Goal: Navigation & Orientation: Find specific page/section

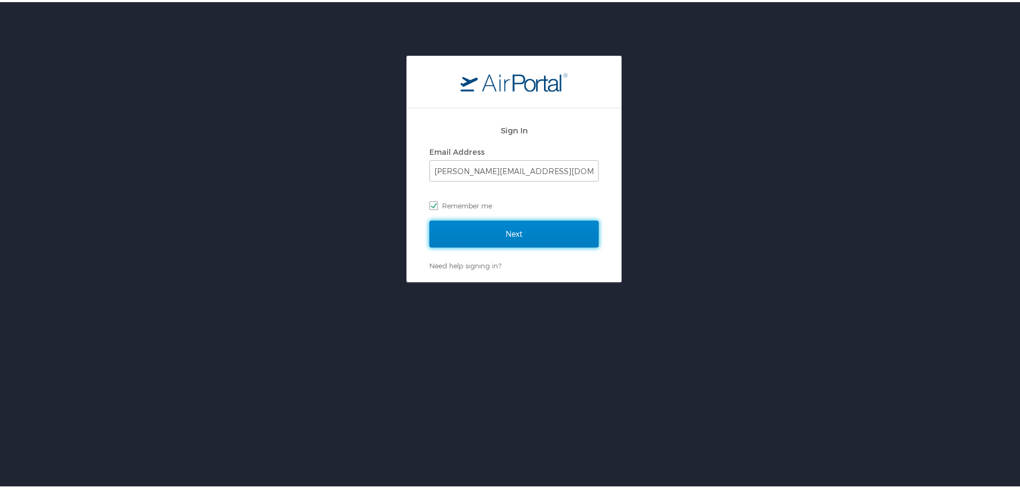
click at [507, 230] on input "Next" at bounding box center [513, 231] width 169 height 27
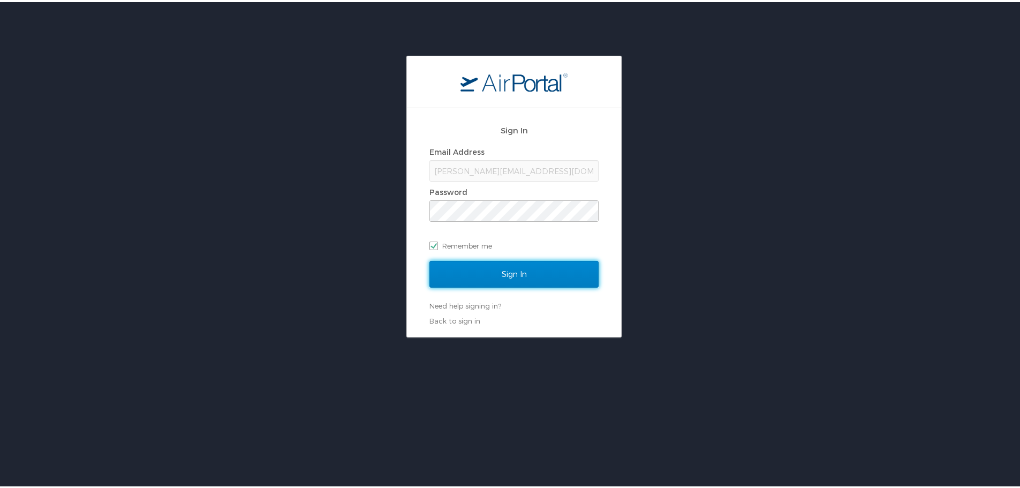
click at [480, 267] on input "Sign In" at bounding box center [513, 272] width 169 height 27
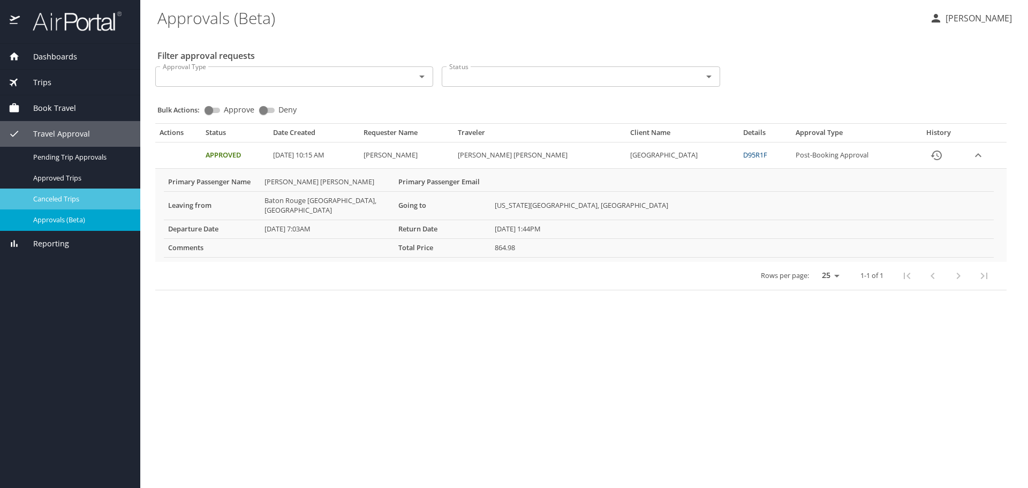
click at [48, 201] on span "Canceled Trips" at bounding box center [80, 199] width 94 height 10
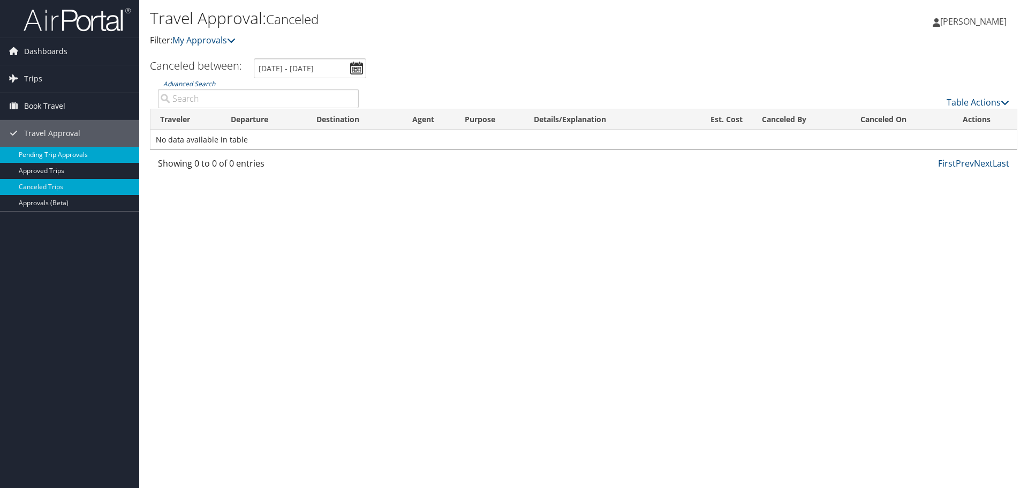
click at [62, 155] on link "Pending Trip Approvals" at bounding box center [69, 155] width 139 height 16
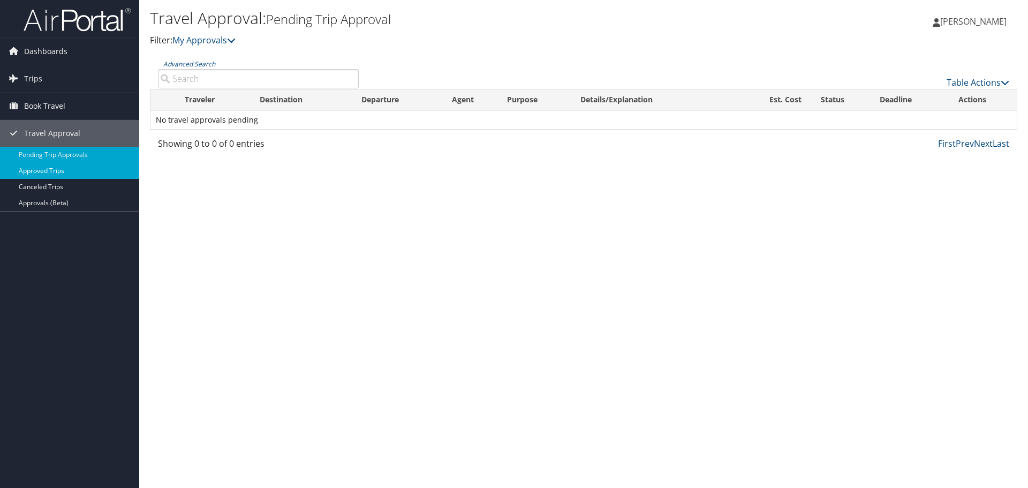
click at [55, 169] on link "Approved Trips" at bounding box center [69, 171] width 139 height 16
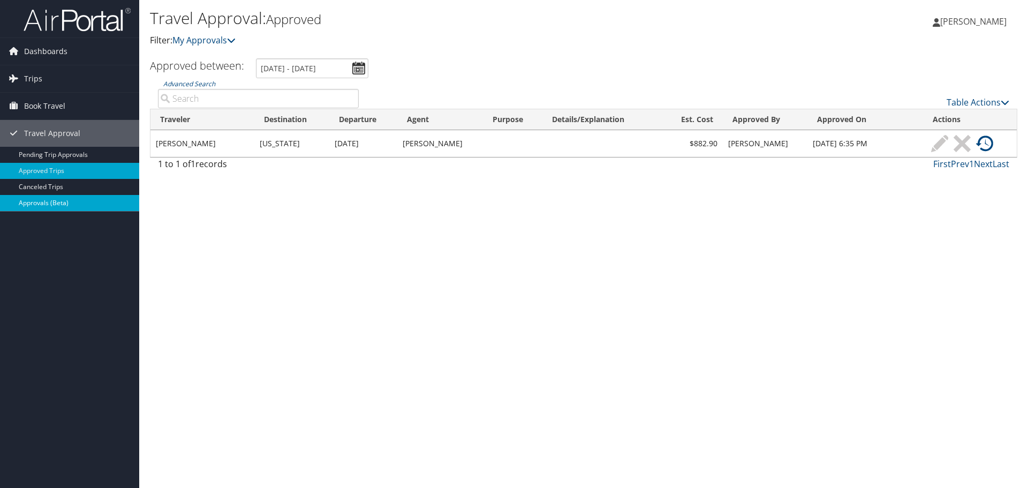
click at [39, 205] on link "Approvals (Beta)" at bounding box center [69, 203] width 139 height 16
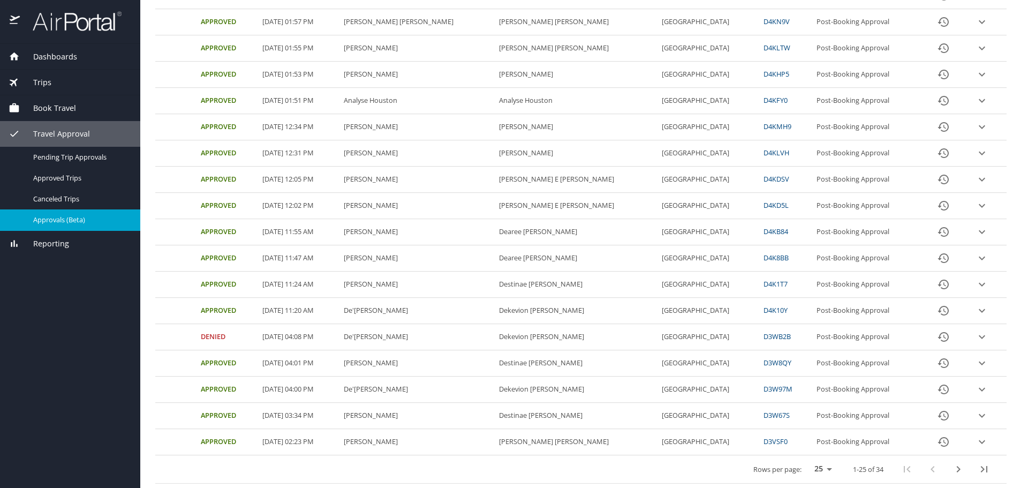
scroll to position [435, 0]
click at [952, 471] on icon "next page" at bounding box center [958, 469] width 13 height 13
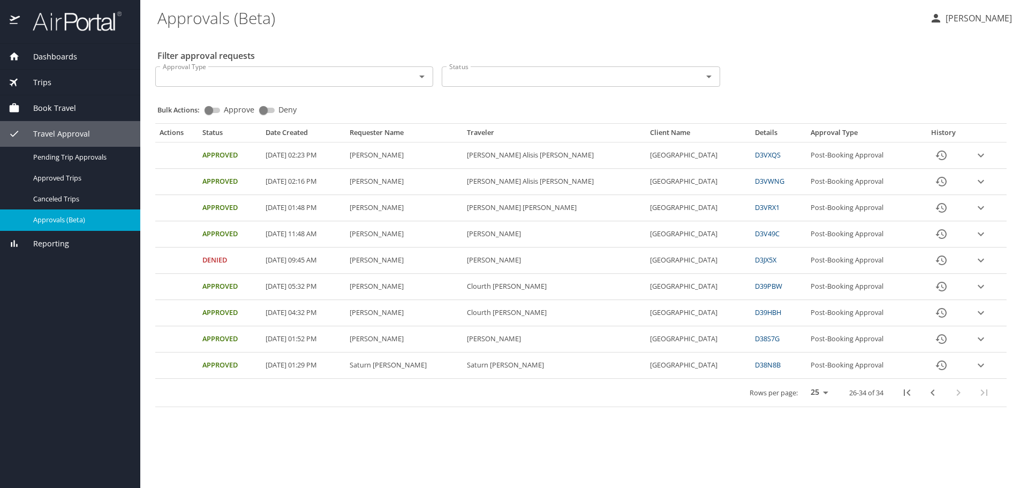
click at [931, 396] on icon "previous page" at bounding box center [933, 392] width 4 height 6
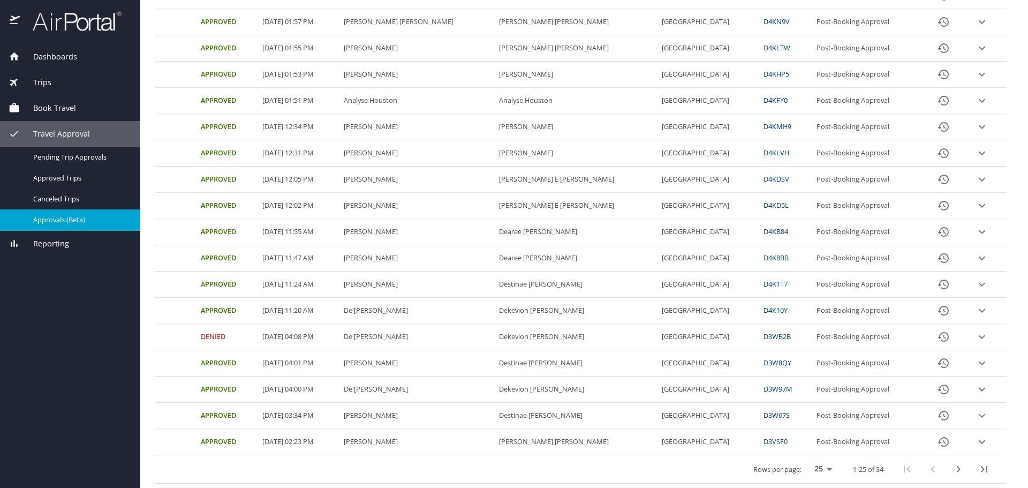
scroll to position [435, 0]
click at [53, 250] on span "Reporting" at bounding box center [44, 244] width 49 height 12
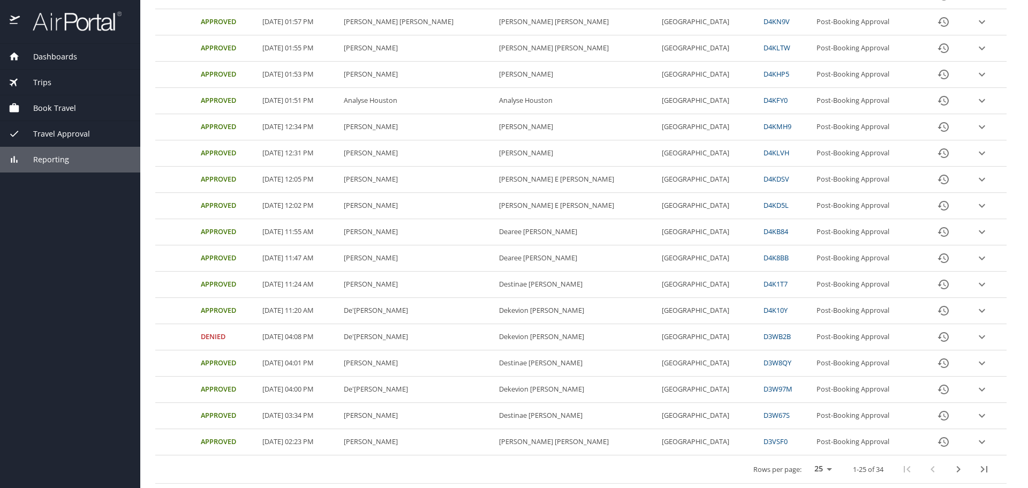
click at [51, 156] on span "Reporting" at bounding box center [44, 160] width 49 height 12
click at [51, 157] on span "Reporting" at bounding box center [44, 160] width 49 height 12
click at [56, 137] on span "Travel Approval" at bounding box center [55, 134] width 70 height 12
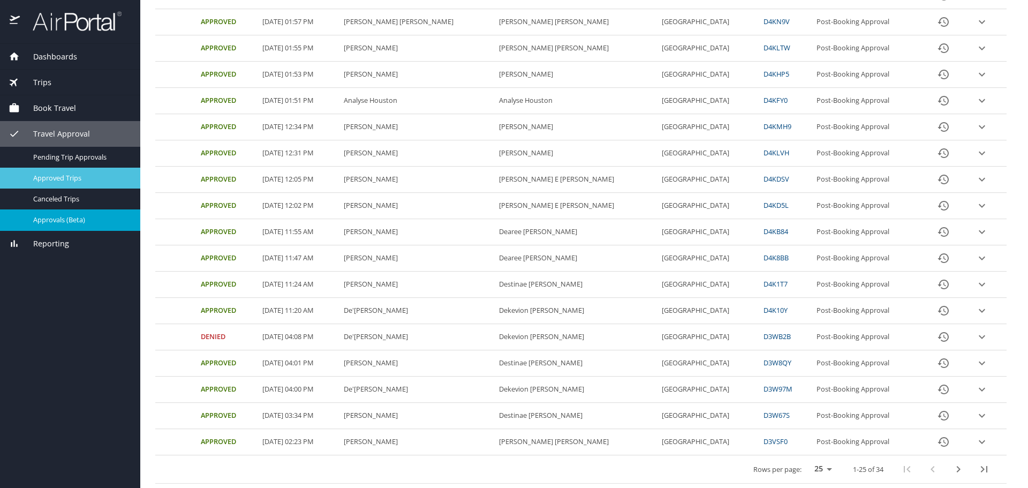
click at [46, 183] on span "Approved Trips" at bounding box center [80, 178] width 94 height 10
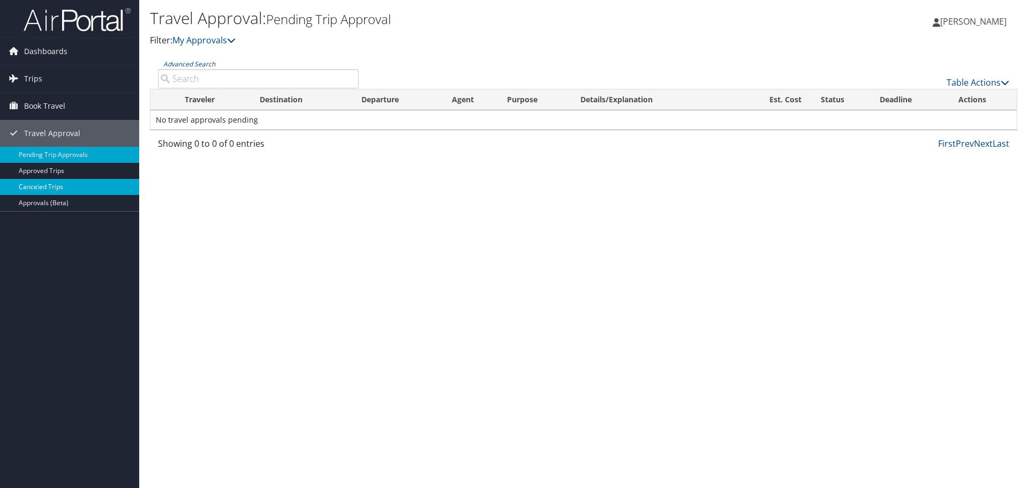
click at [39, 185] on link "Canceled Trips" at bounding box center [69, 187] width 139 height 16
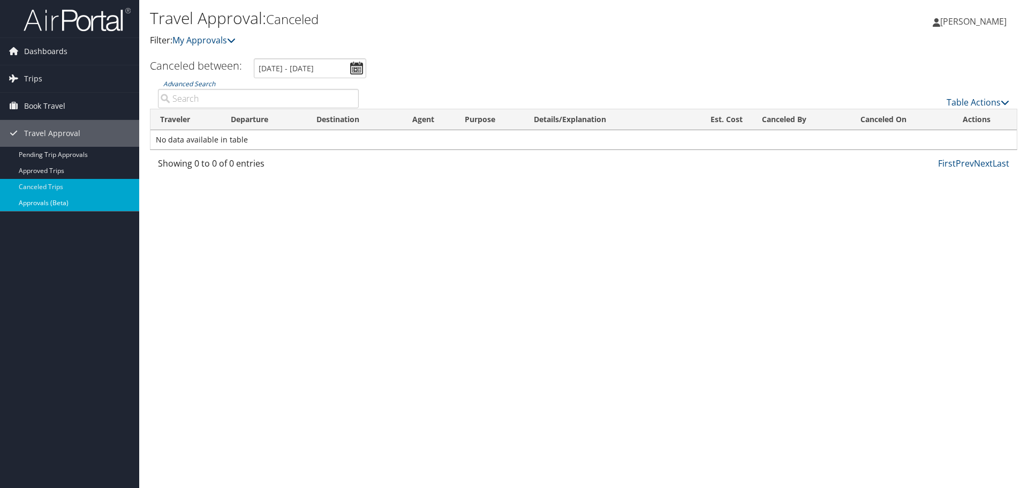
click at [32, 203] on link "Approvals (Beta)" at bounding box center [69, 203] width 139 height 16
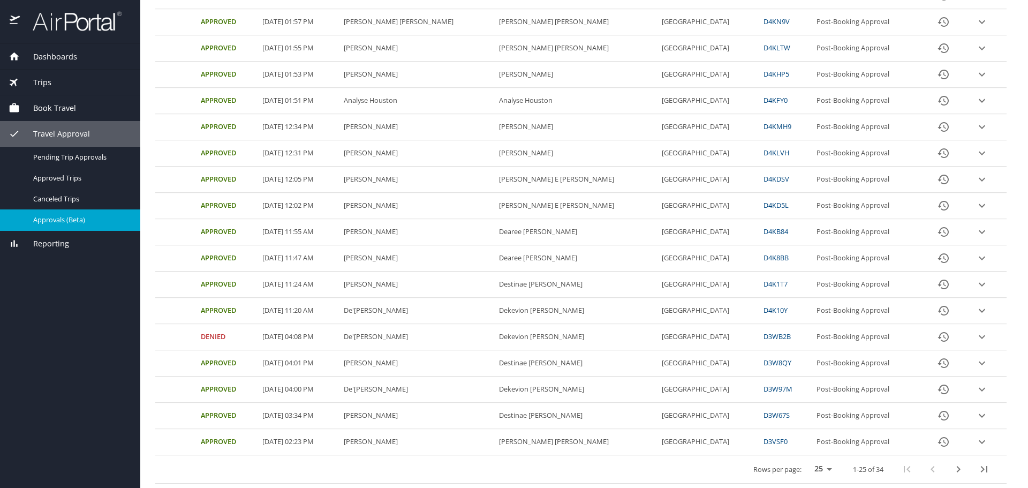
scroll to position [435, 0]
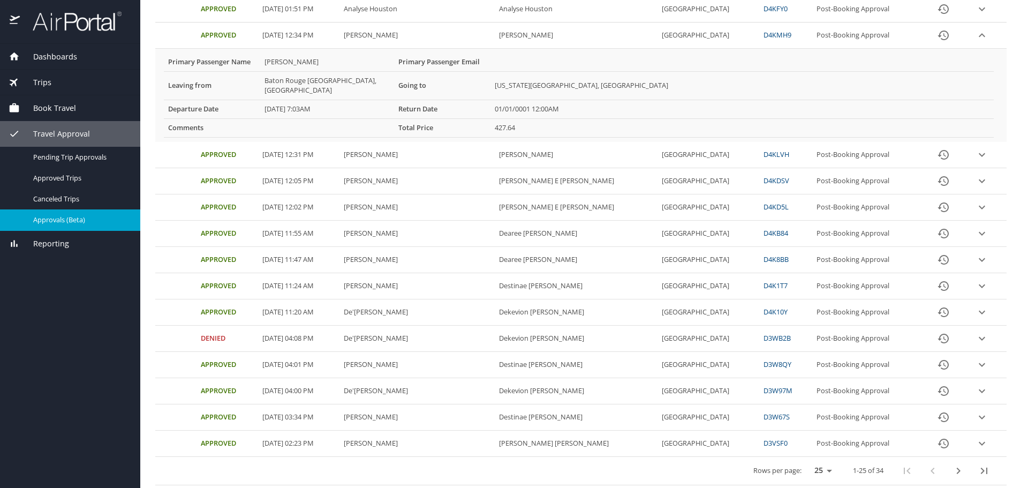
click at [785, 40] on link "D4KMH9" at bounding box center [778, 35] width 28 height 10
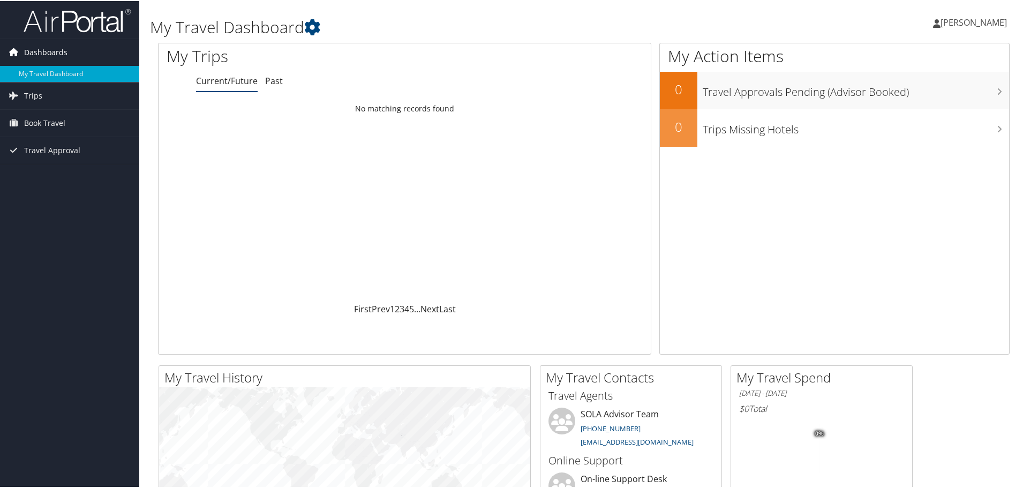
click at [35, 52] on span "Dashboards" at bounding box center [45, 51] width 43 height 27
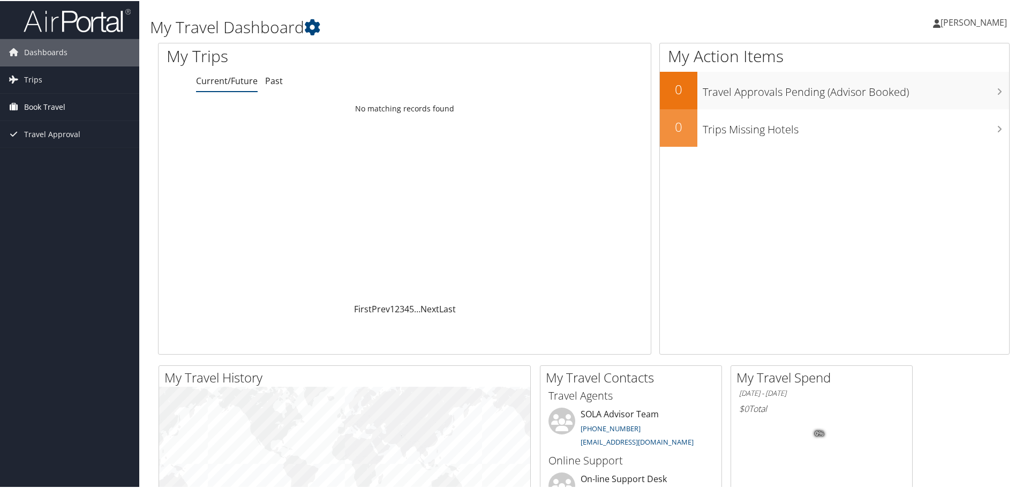
click at [39, 105] on span "Book Travel" at bounding box center [44, 106] width 41 height 27
click at [24, 164] on span "Travel Approval" at bounding box center [52, 165] width 56 height 27
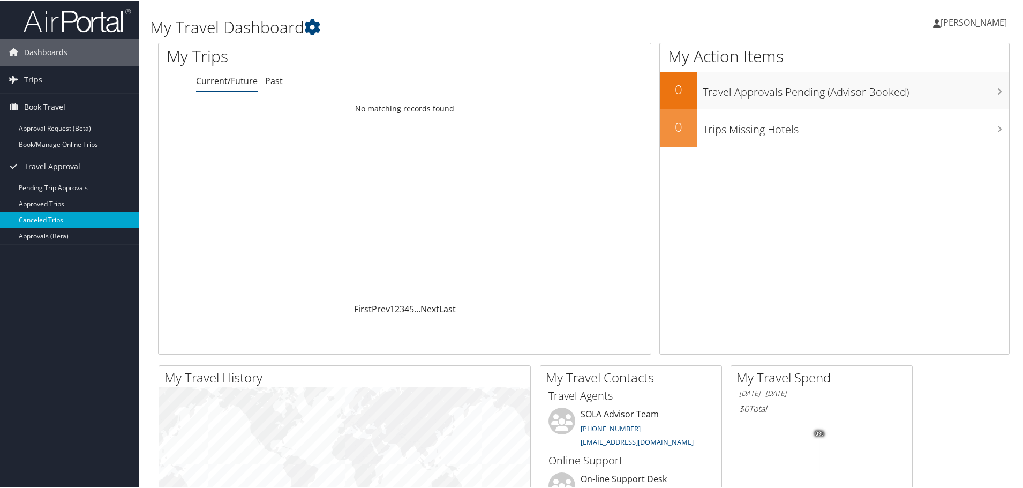
click at [36, 219] on link "Canceled Trips" at bounding box center [69, 219] width 139 height 16
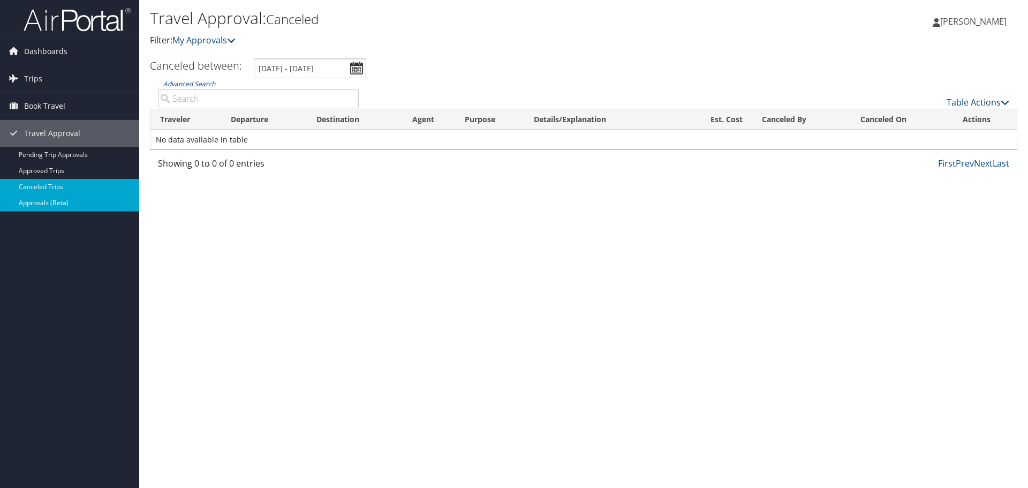
click at [28, 201] on link "Approvals (Beta)" at bounding box center [69, 203] width 139 height 16
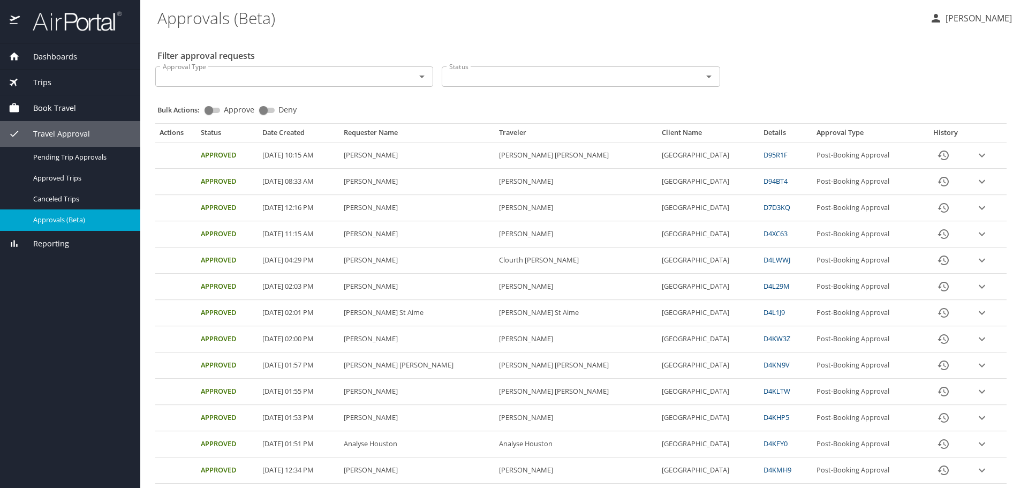
click at [967, 21] on p "Sharon Lewis" at bounding box center [977, 18] width 70 height 13
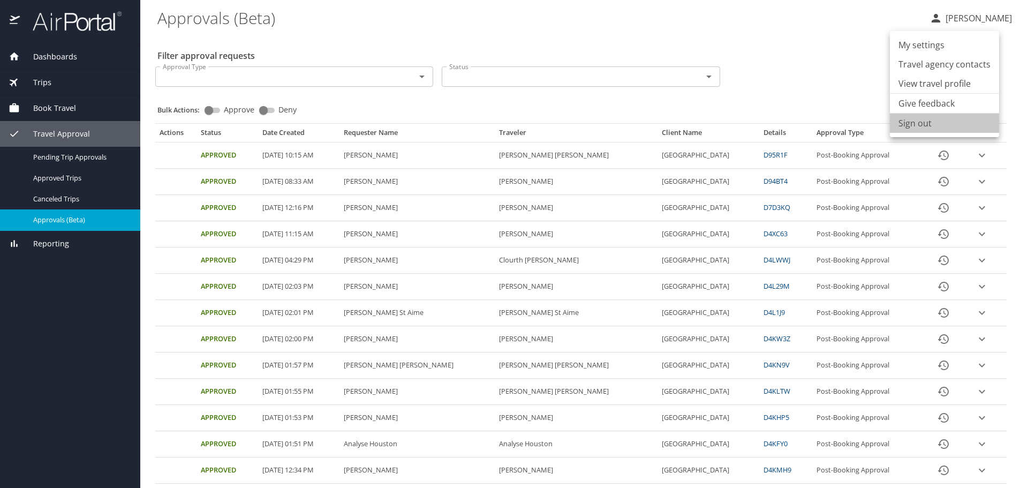
click at [922, 133] on li "Sign out" at bounding box center [944, 123] width 109 height 19
